Goal: Task Accomplishment & Management: Manage account settings

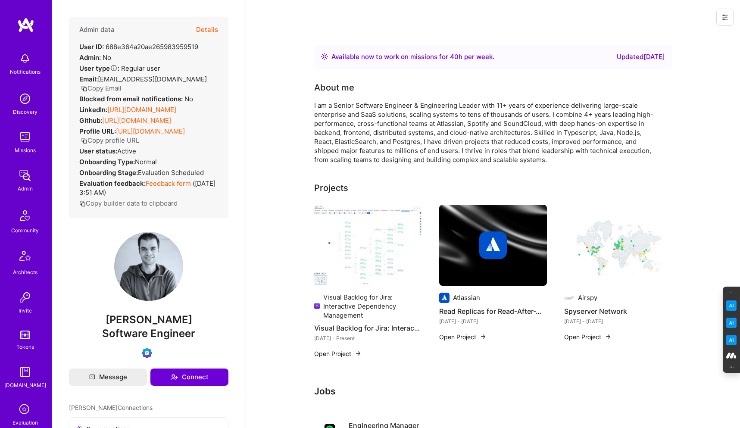
click at [725, 14] on icon at bounding box center [724, 17] width 7 height 7
click at [687, 38] on button "Login as Zakaria" at bounding box center [694, 37] width 80 height 22
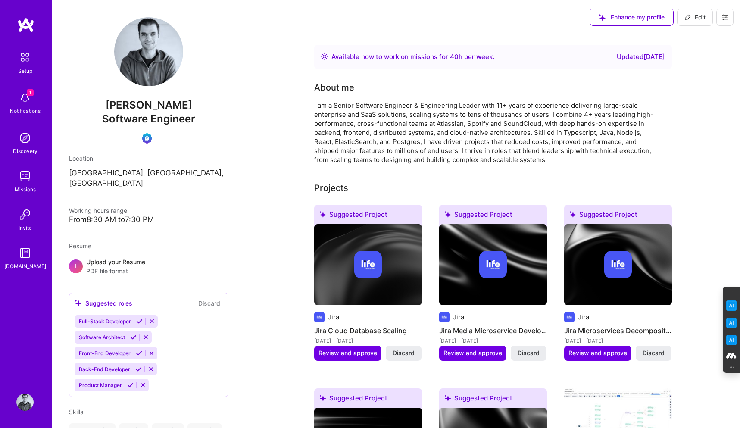
click at [22, 105] on img at bounding box center [24, 97] width 17 height 17
